Goal: Check status

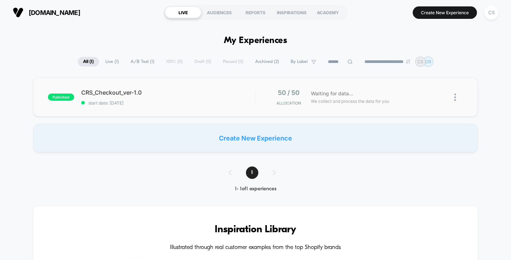
click at [102, 94] on span "CRS_Checkout_ver-1.0" at bounding box center [168, 92] width 174 height 7
